Goal: Connect with others: Connect with others

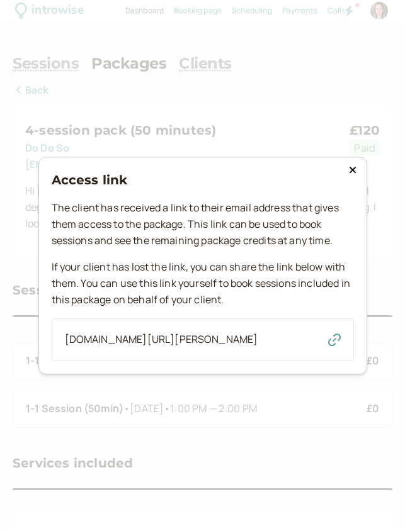
scroll to position [334, 0]
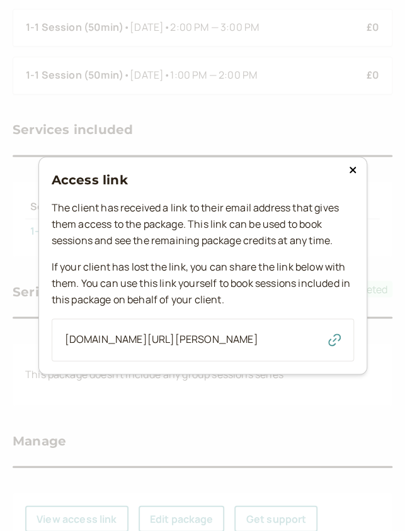
click at [345, 164] on button at bounding box center [352, 170] width 15 height 13
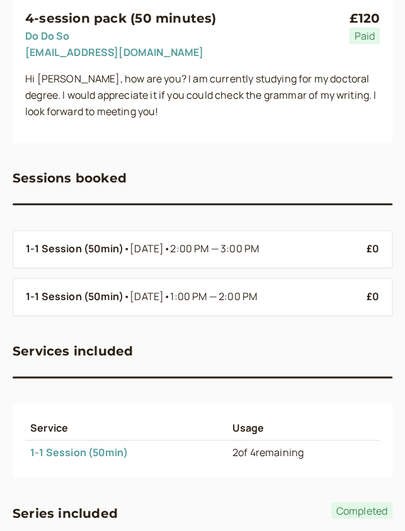
scroll to position [0, 0]
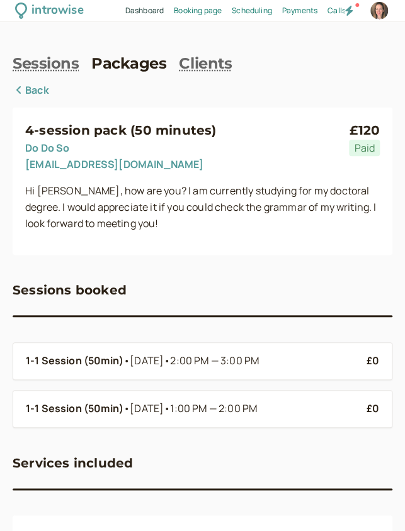
click at [28, 7] on div "introwise" at bounding box center [49, 11] width 69 height 20
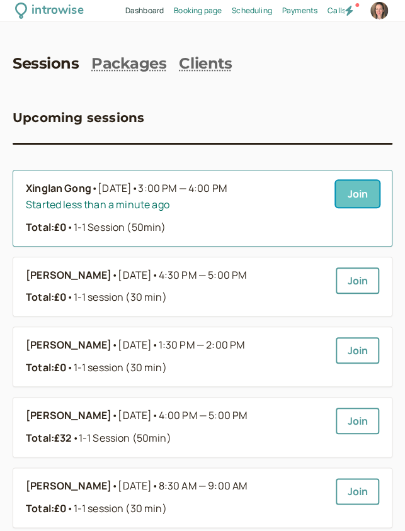
click at [350, 193] on link "Join" at bounding box center [357, 194] width 43 height 26
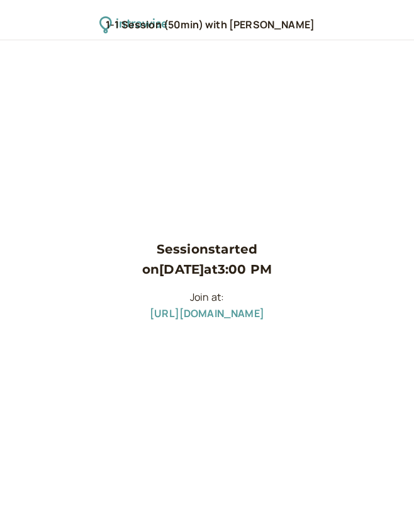
click at [264, 315] on link "[URL][DOMAIN_NAME]" at bounding box center [207, 314] width 115 height 14
